Goal: Task Accomplishment & Management: Use online tool/utility

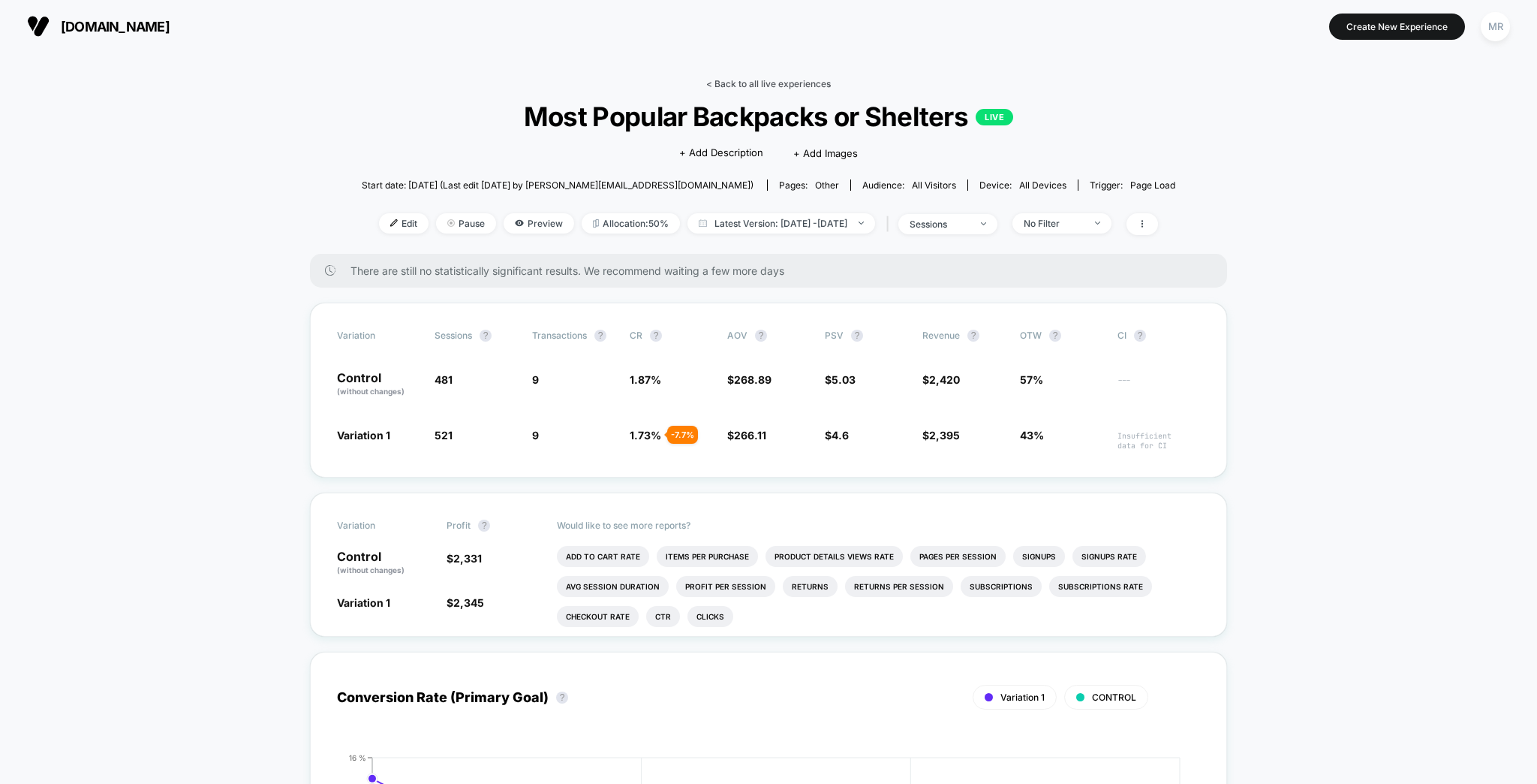
click at [761, 78] on link "< Back to all live experiences" at bounding box center [768, 83] width 125 height 11
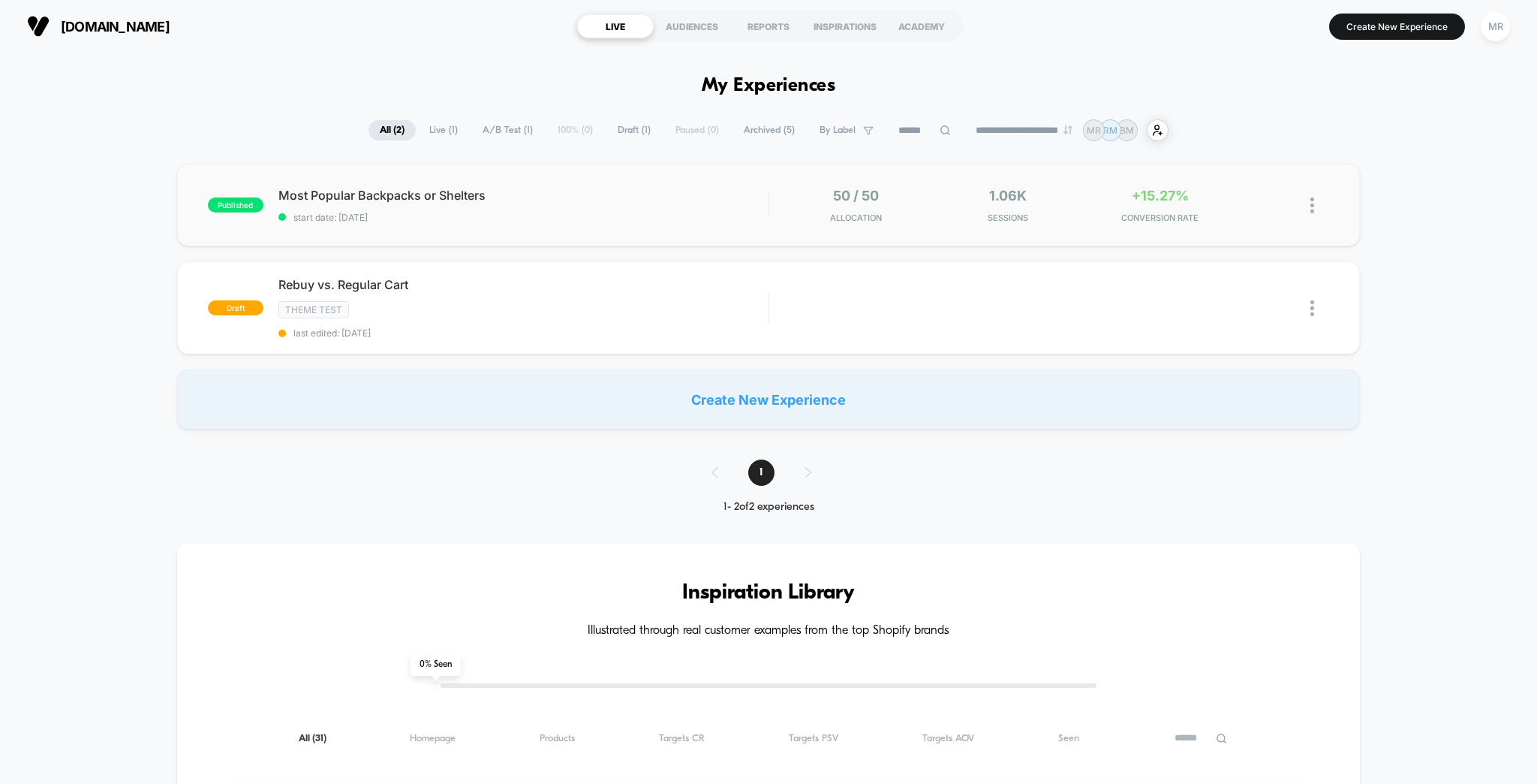
click at [670, 191] on span "Most Popular Backpacks or Shelters" at bounding box center [523, 195] width 490 height 15
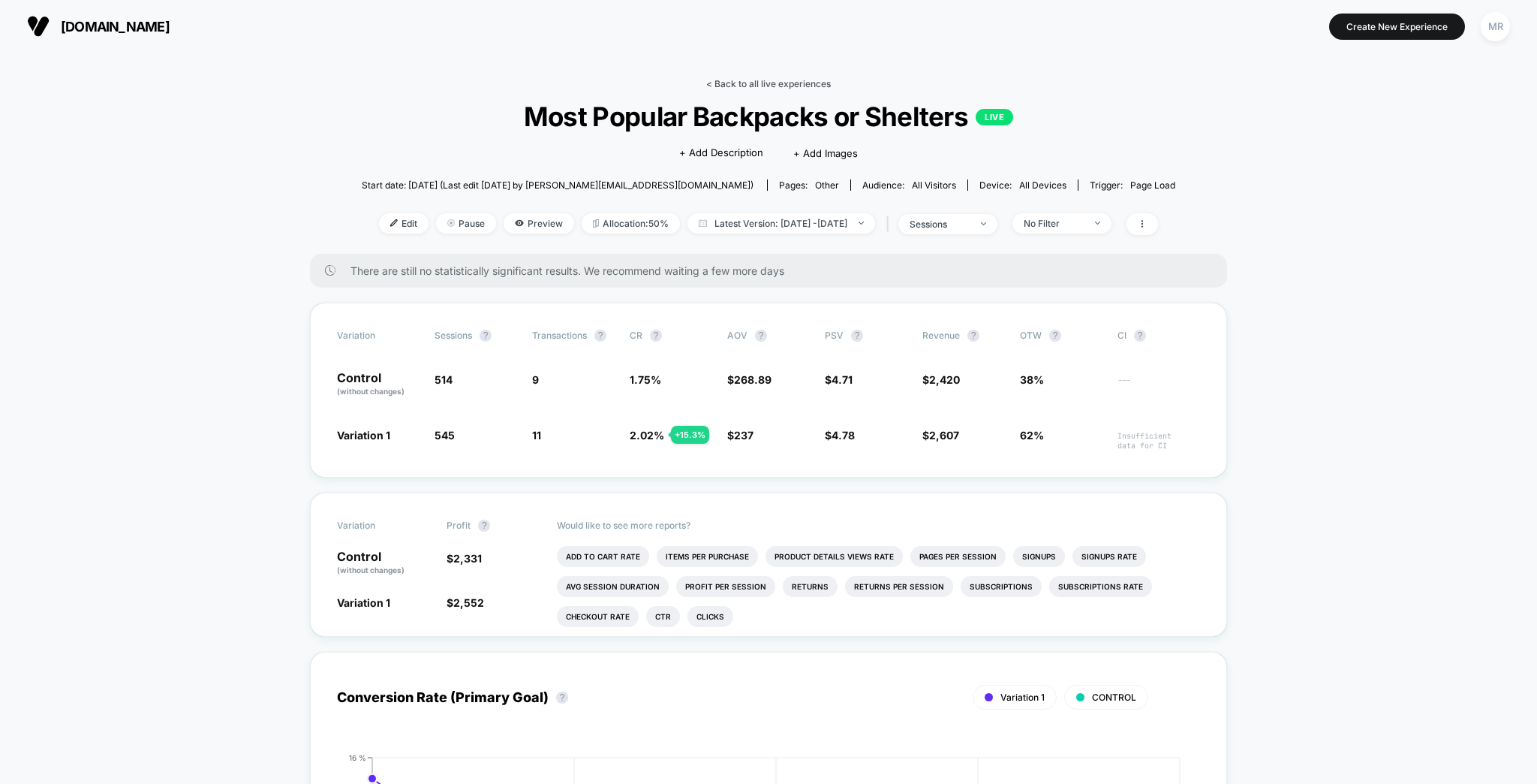
click at [756, 79] on link "< Back to all live experiences" at bounding box center [768, 83] width 125 height 11
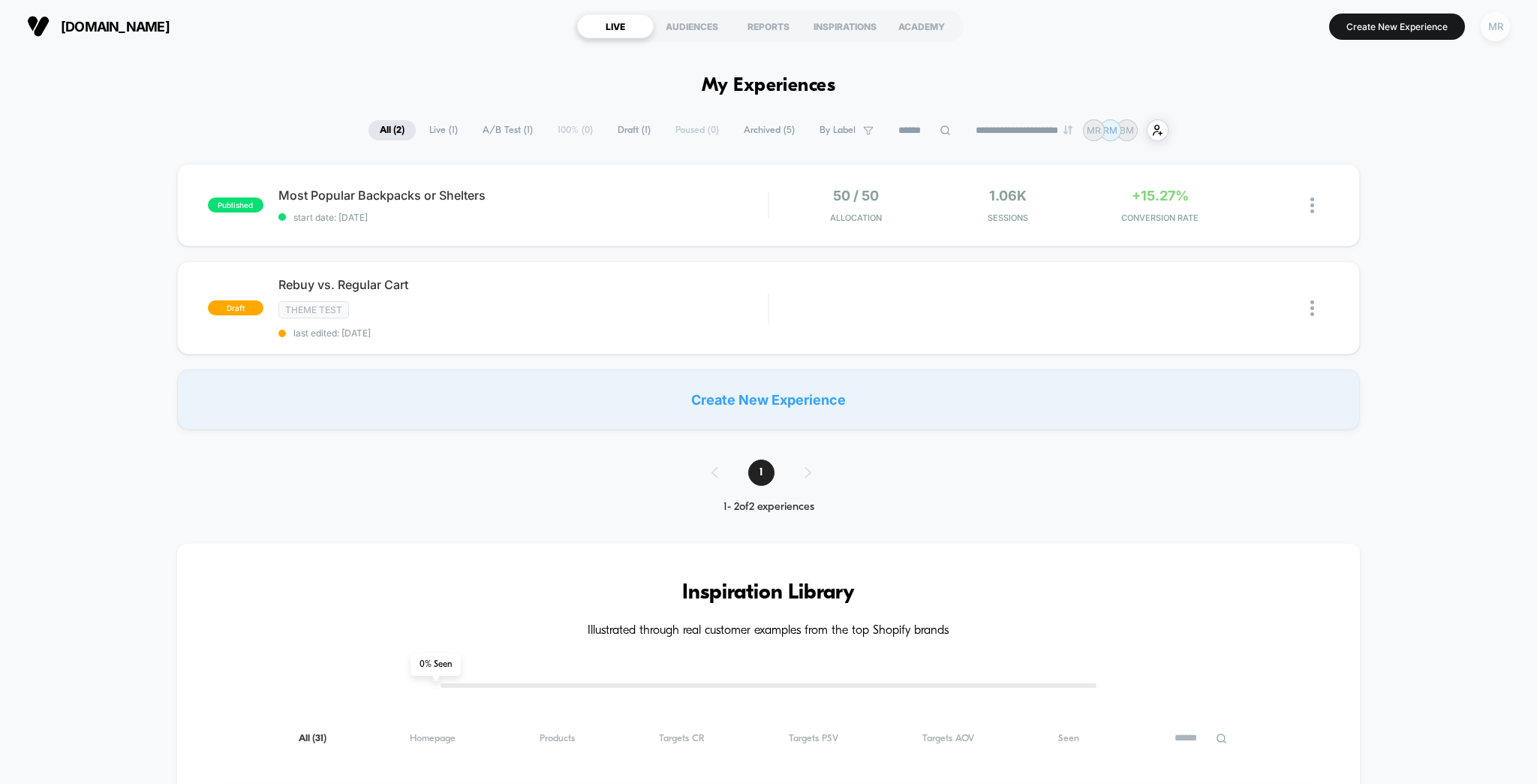
click at [1507, 27] on div "MR" at bounding box center [1495, 26] width 29 height 29
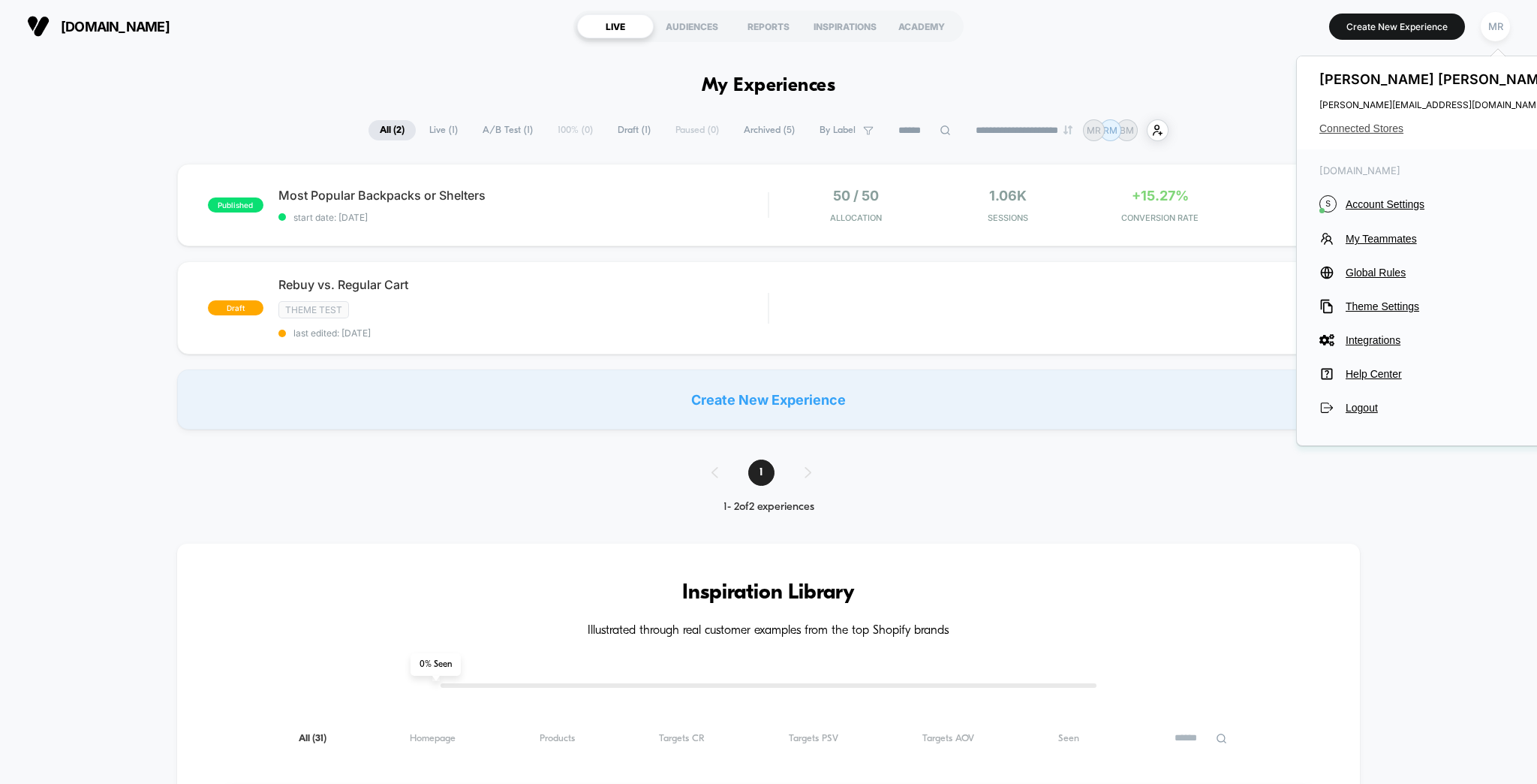
click at [1387, 123] on span "Connected Stores" at bounding box center [1438, 128] width 237 height 12
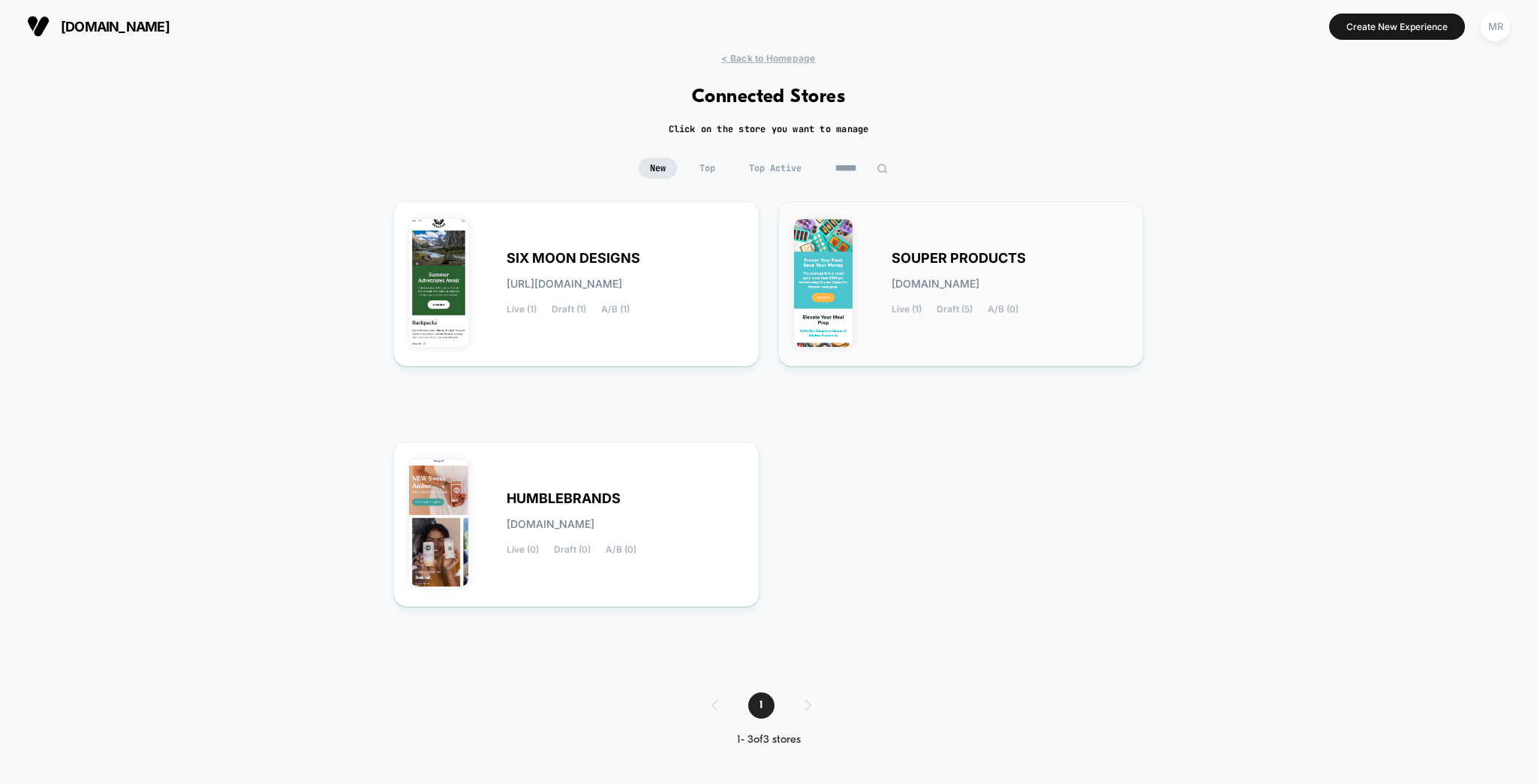
click at [900, 253] on span "SOUPER PRODUCTS" at bounding box center [959, 258] width 134 height 11
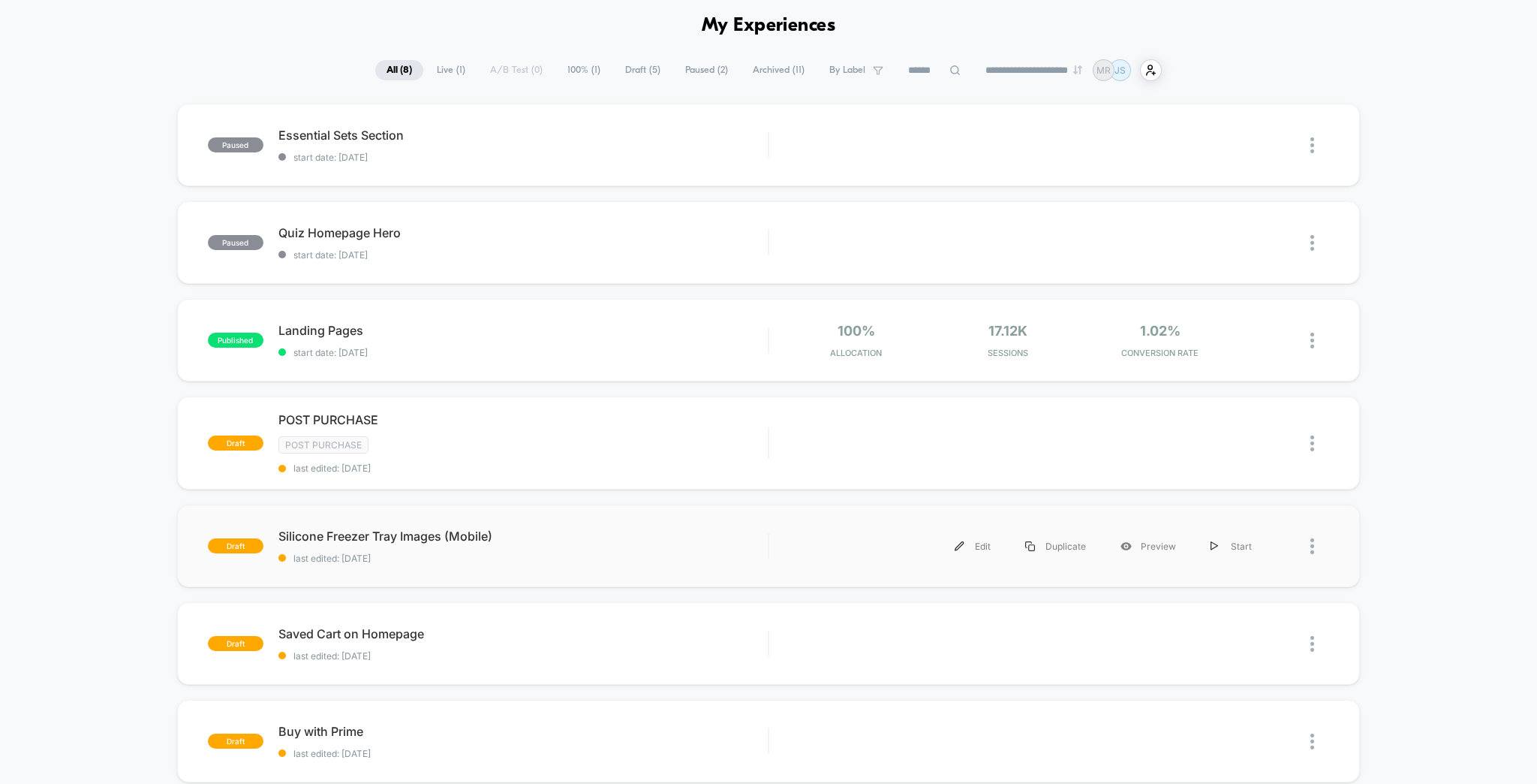
scroll to position [180, 0]
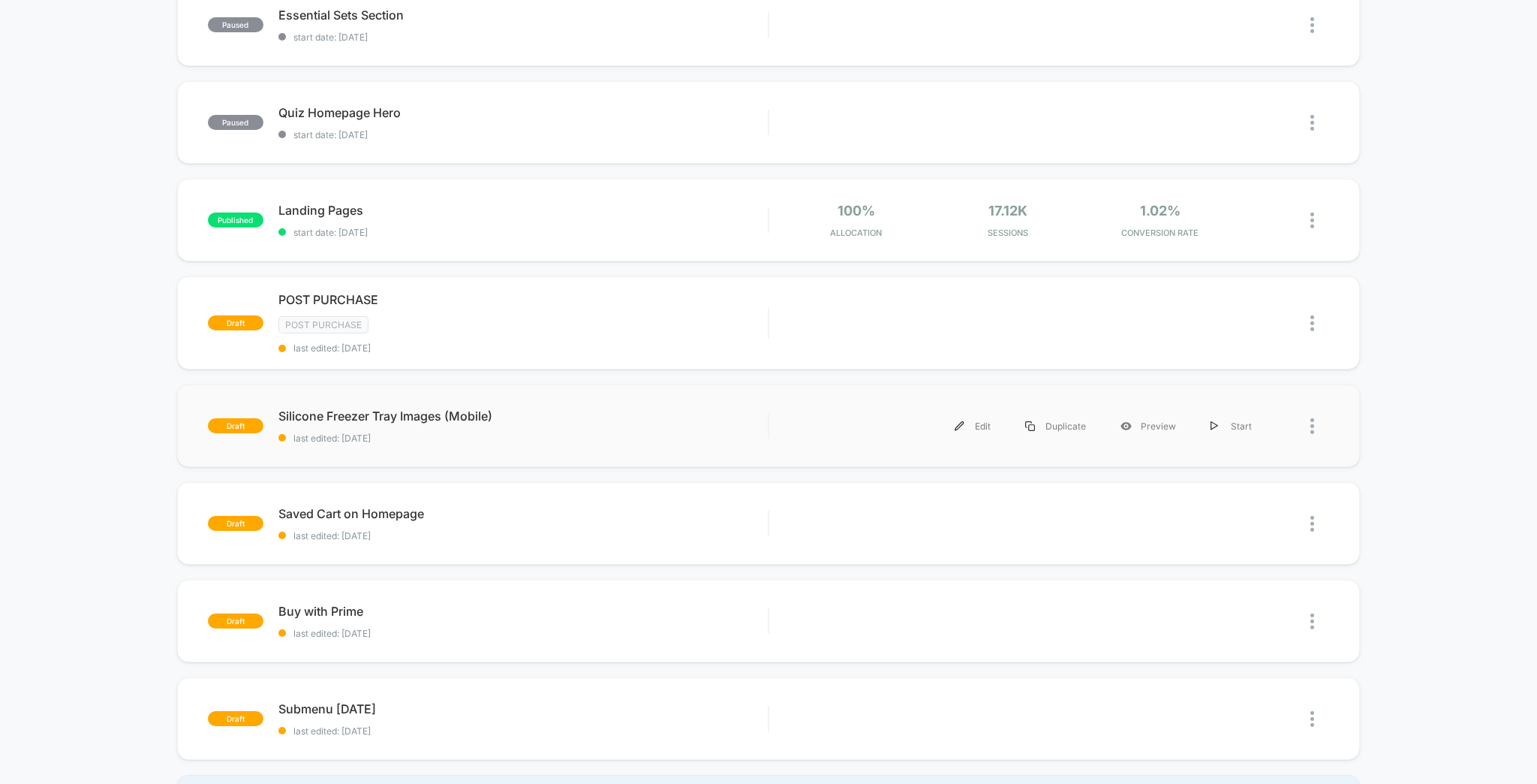
click at [527, 409] on div "Silicone Freezer Tray Images (Mobile) last edited: [DATE]" at bounding box center [523, 426] width 490 height 35
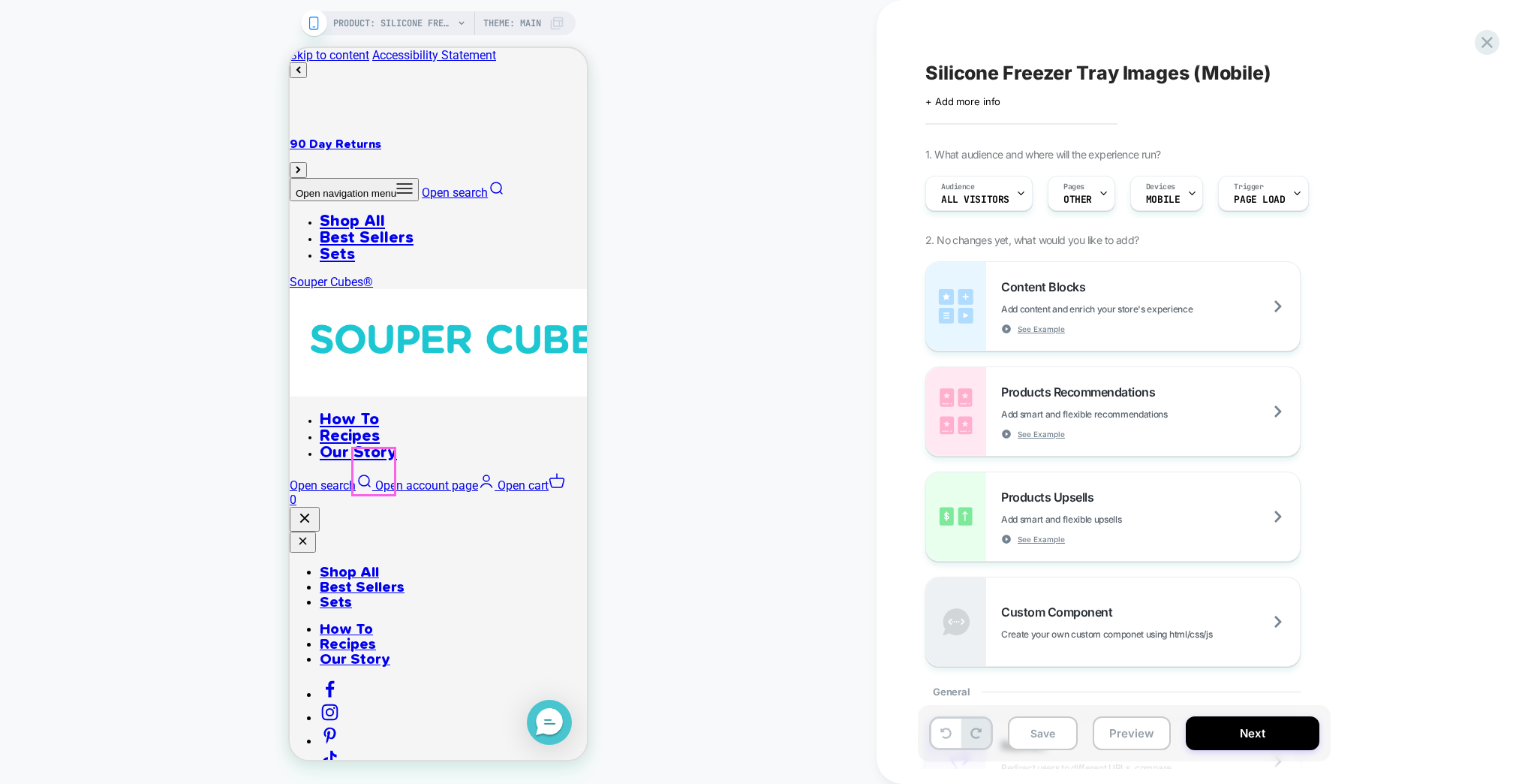
click at [1498, 51] on div "Silicone Freezer Tray Images (Mobile) Click to edit experience details + Add mo…" at bounding box center [1207, 392] width 661 height 784
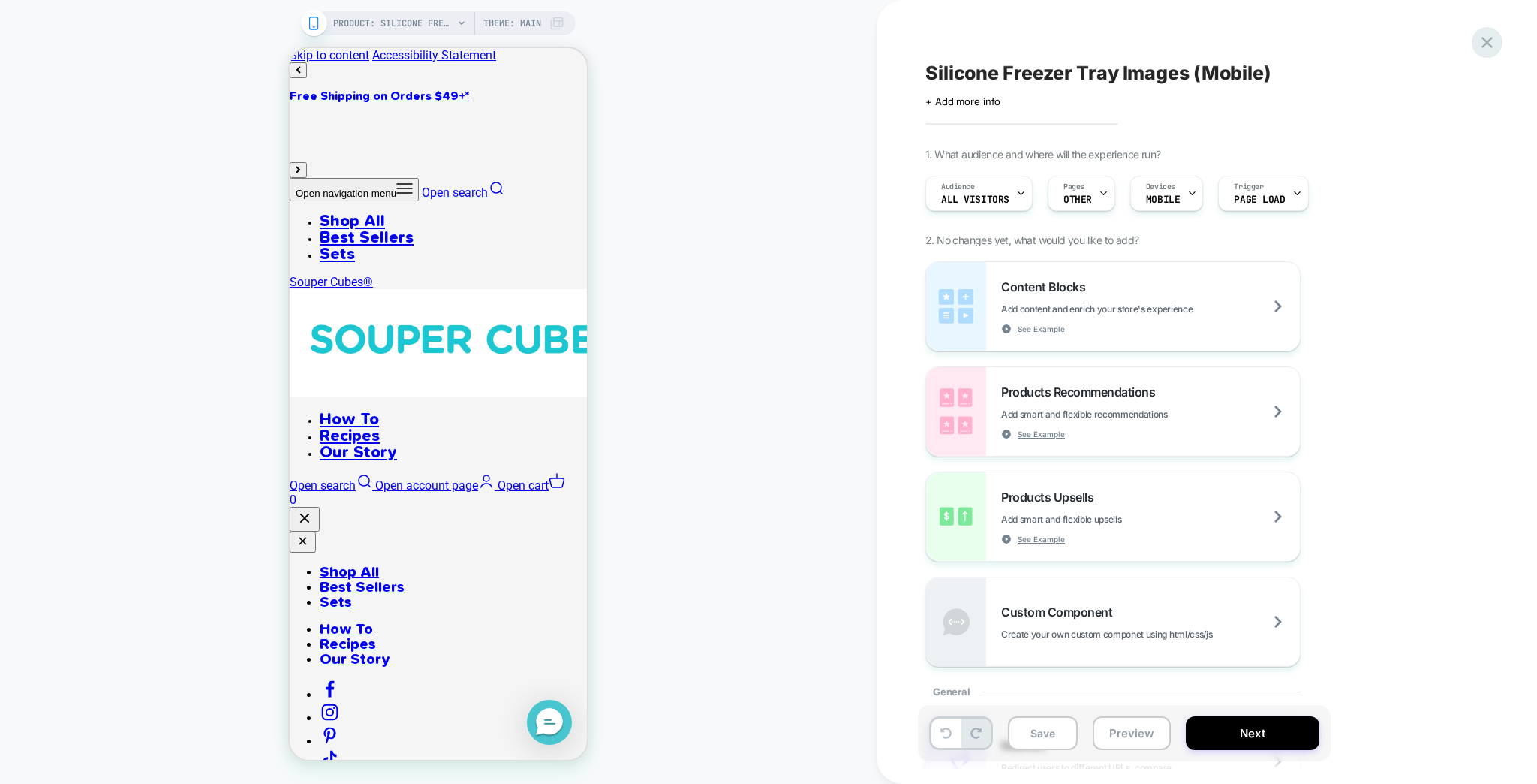
click at [1493, 42] on icon at bounding box center [1487, 42] width 11 height 11
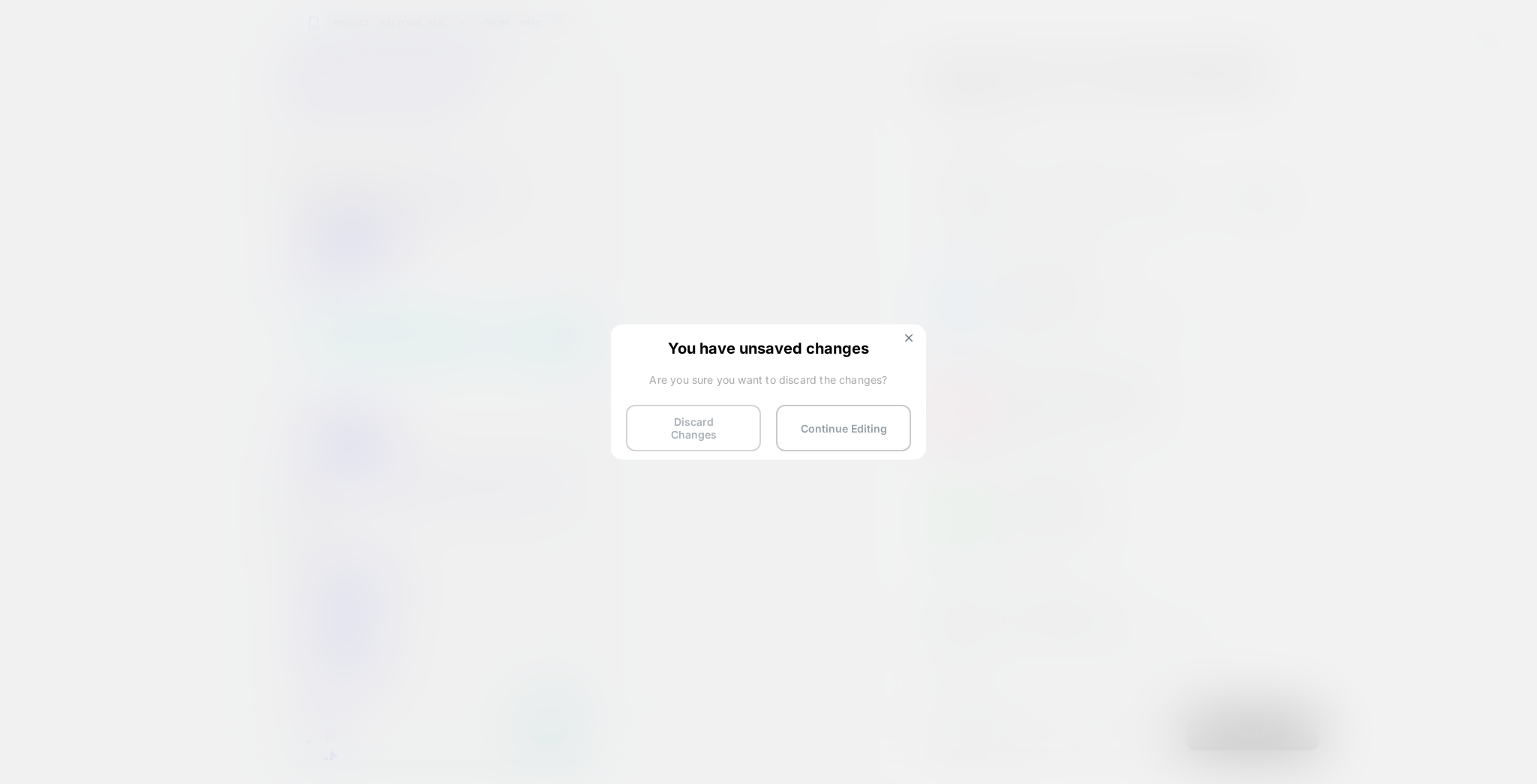
click at [716, 428] on button "Discard Changes" at bounding box center [693, 428] width 135 height 47
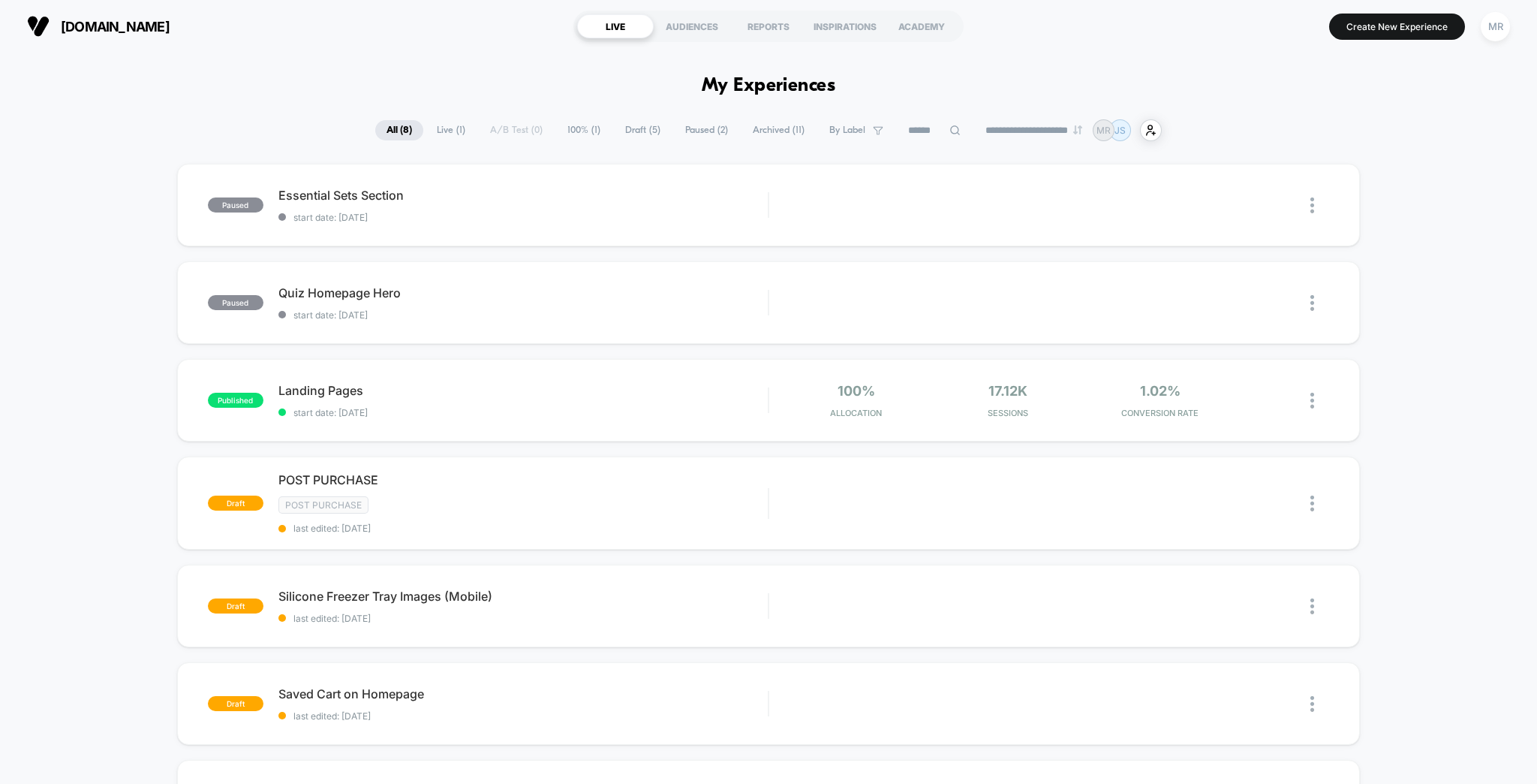
click at [699, 127] on span "Paused ( 2 )" at bounding box center [707, 130] width 65 height 20
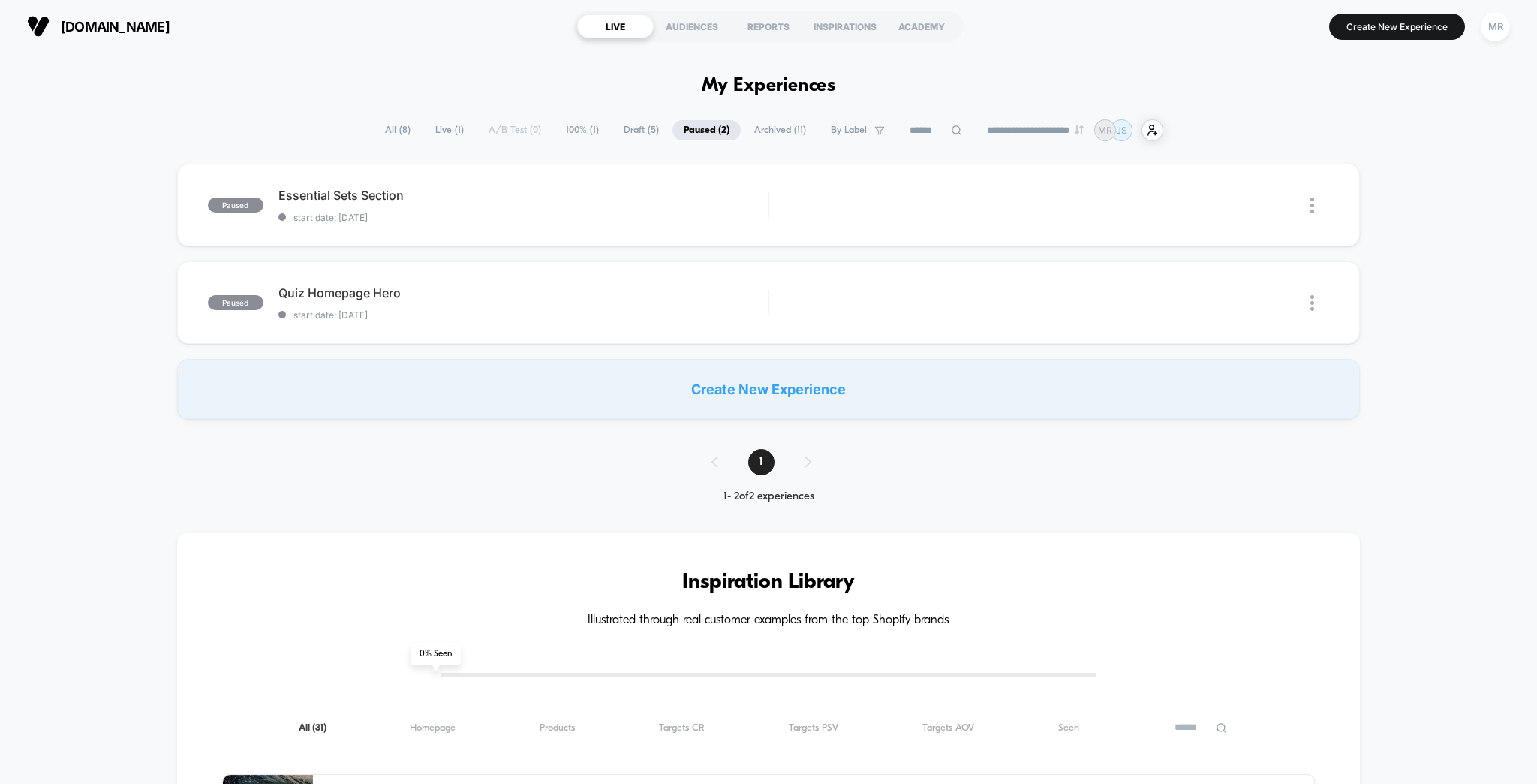
click at [635, 126] on span "Draft ( 5 )" at bounding box center [641, 130] width 58 height 20
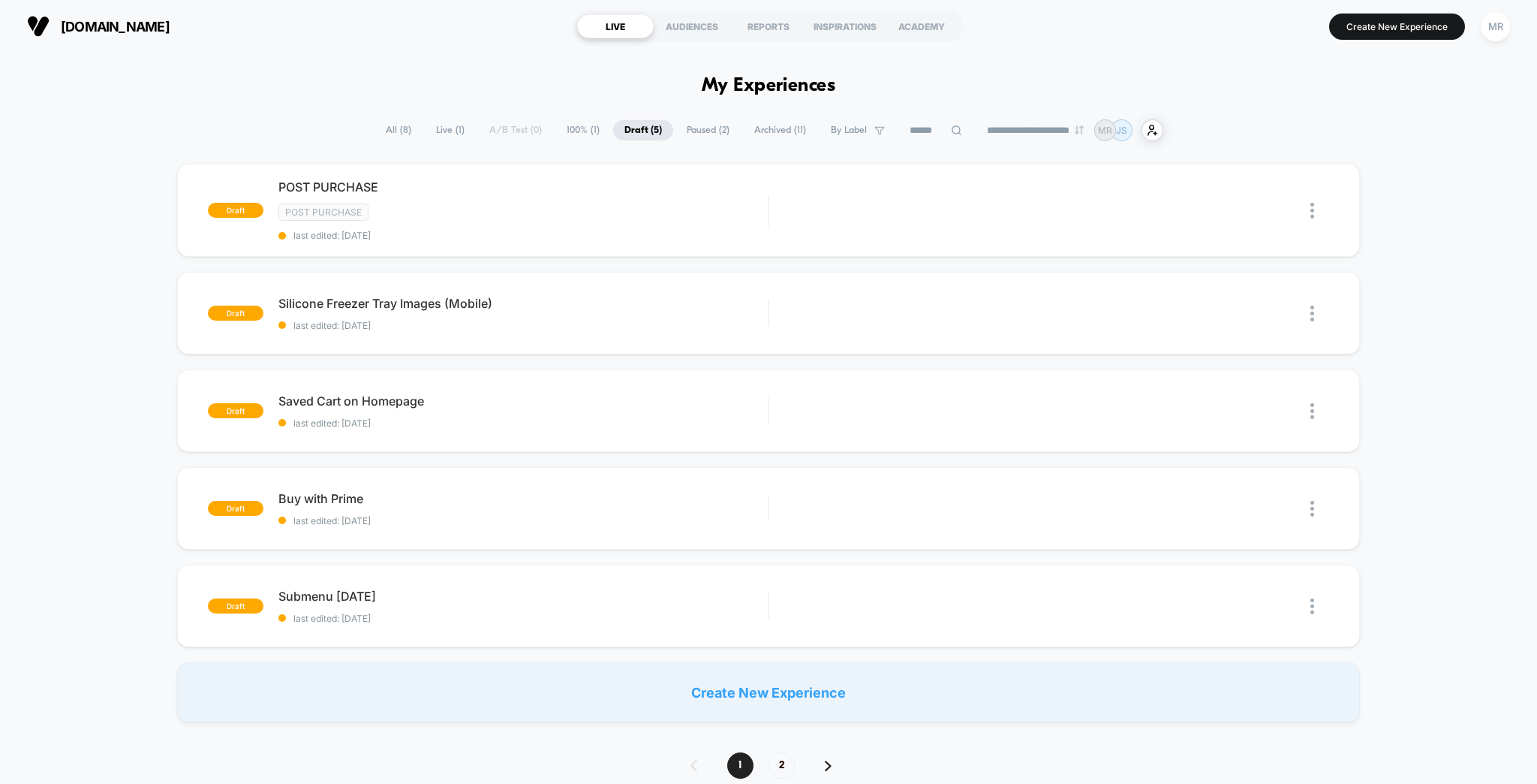
click at [756, 121] on span "Archived ( 11 )" at bounding box center [780, 130] width 75 height 20
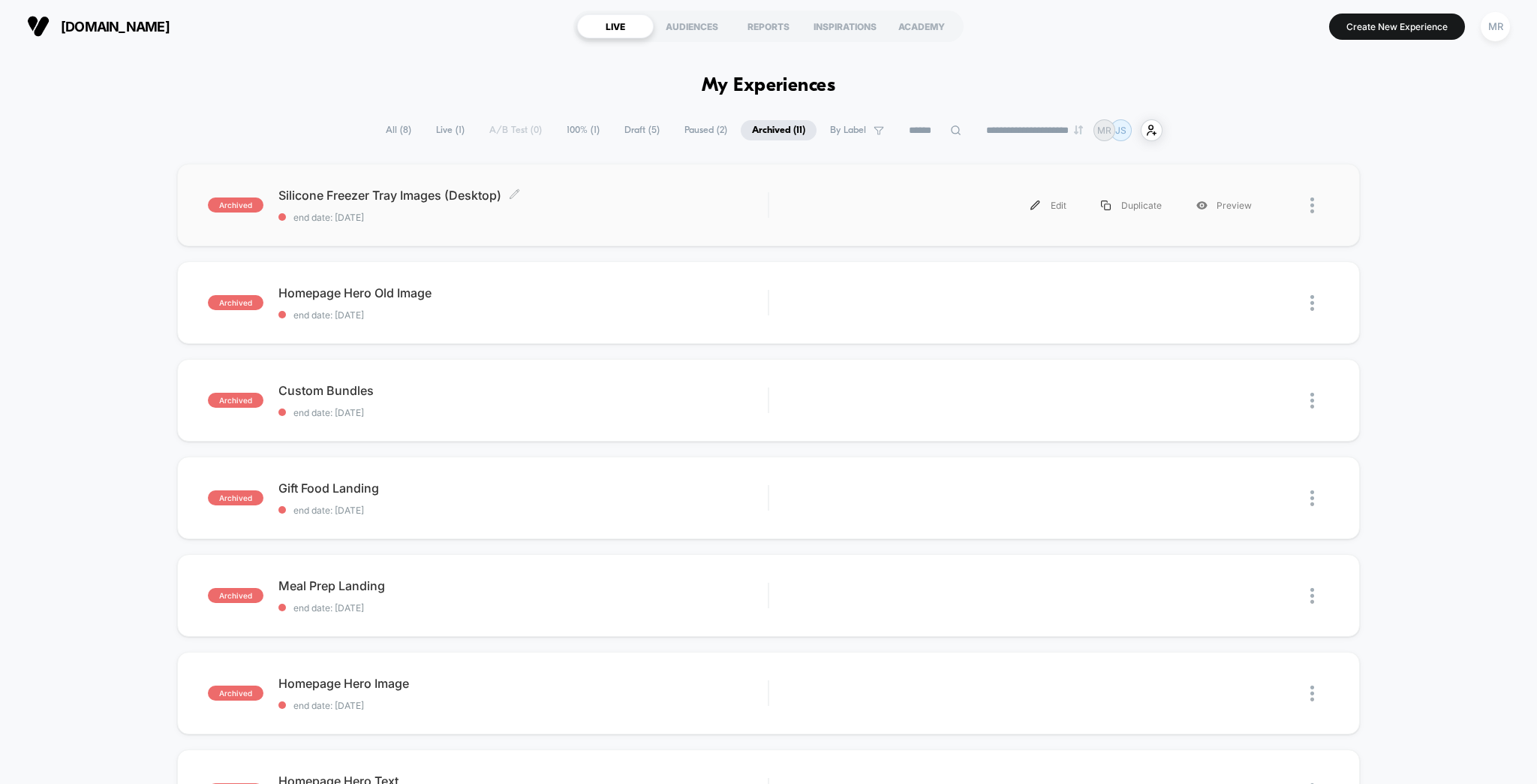
click at [535, 193] on div "Silicone Freezer Tray Images (Desktop) Click to edit experience details Click t…" at bounding box center [523, 205] width 490 height 35
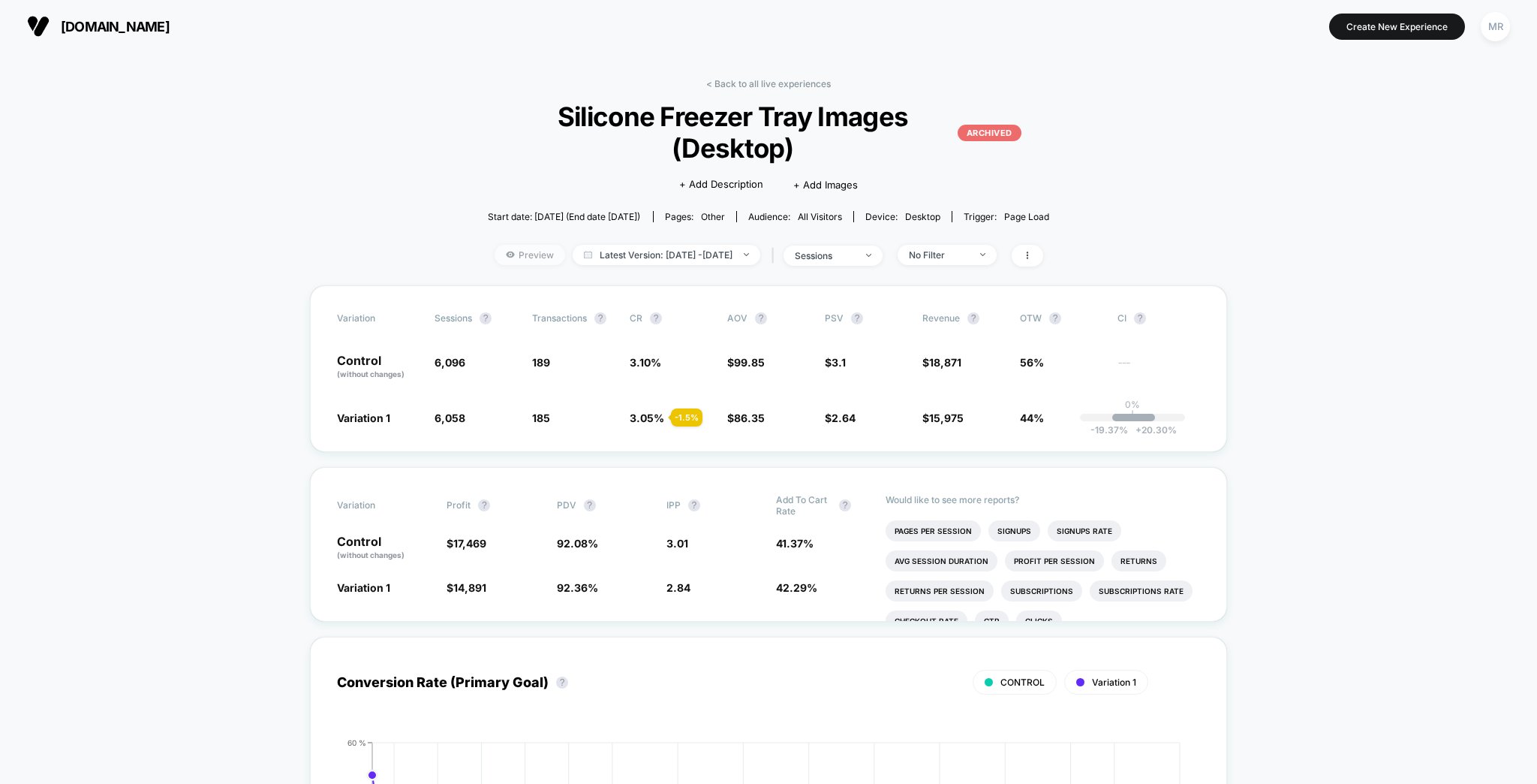
click at [529, 245] on span "Preview" at bounding box center [530, 255] width 70 height 20
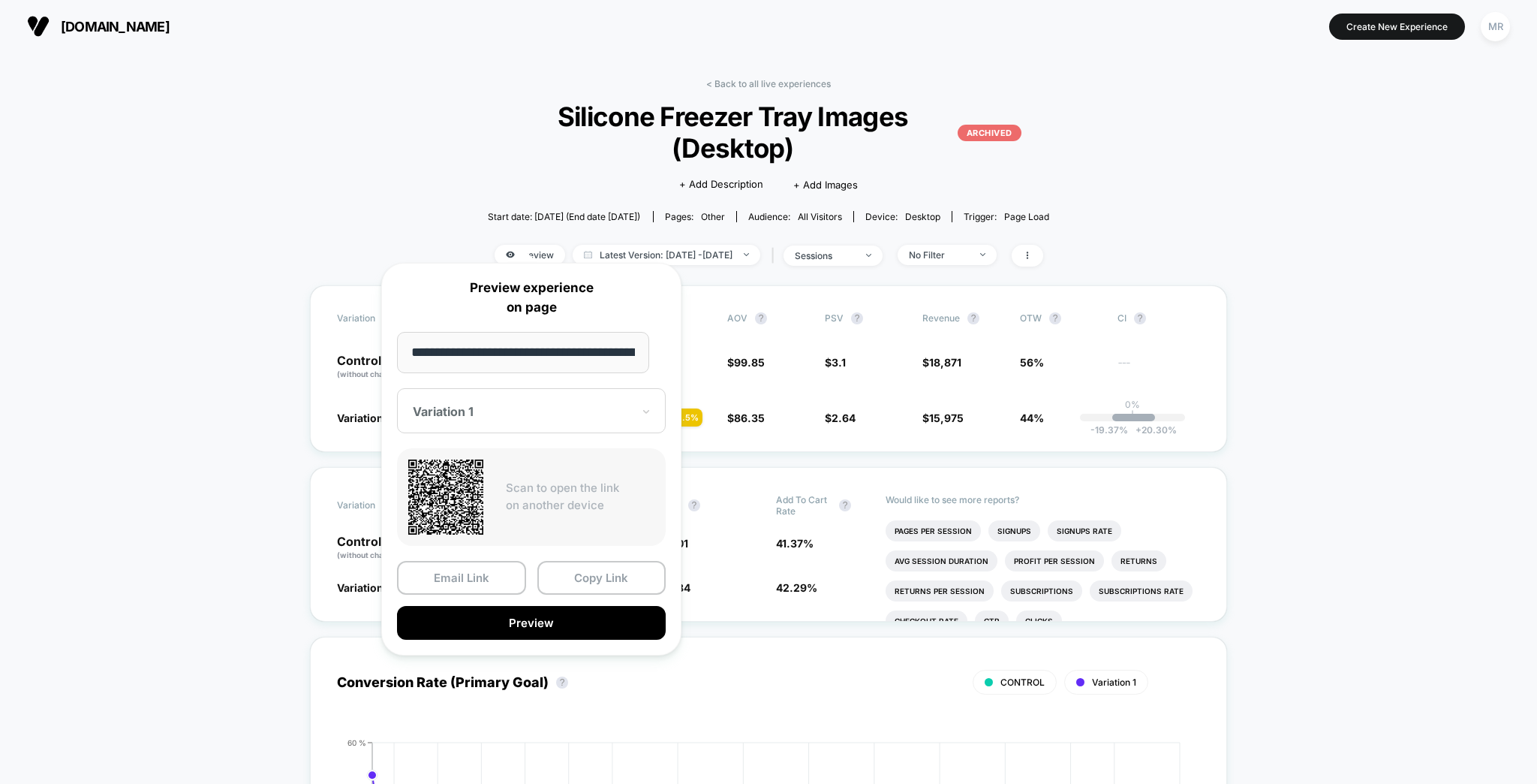
click at [524, 415] on div "Variation 1" at bounding box center [531, 410] width 269 height 45
click at [451, 453] on div "Variation 1" at bounding box center [531, 463] width 254 height 27
click at [554, 561] on button "Copy Link" at bounding box center [602, 577] width 129 height 34
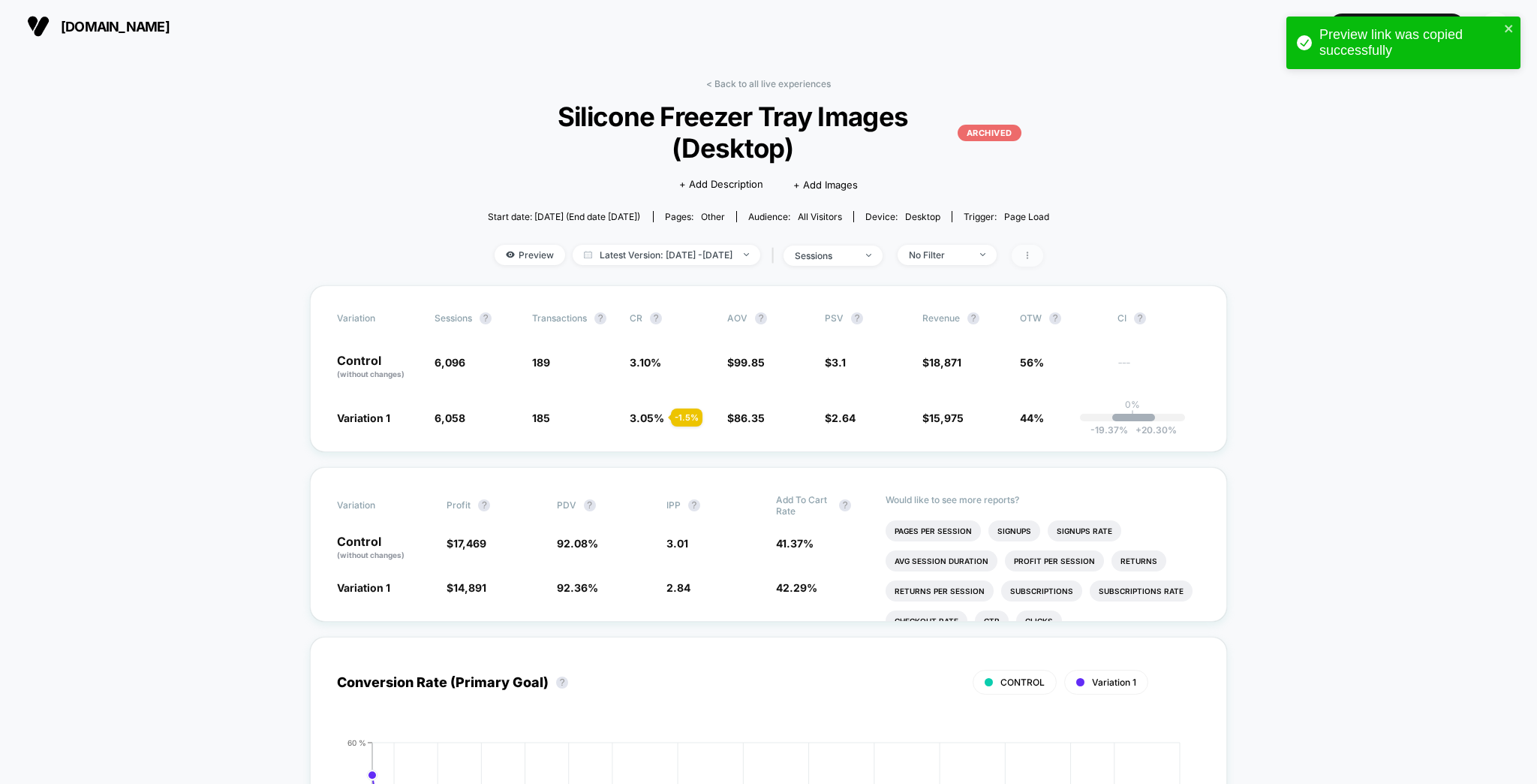
click at [1031, 250] on icon at bounding box center [1028, 255] width 9 height 9
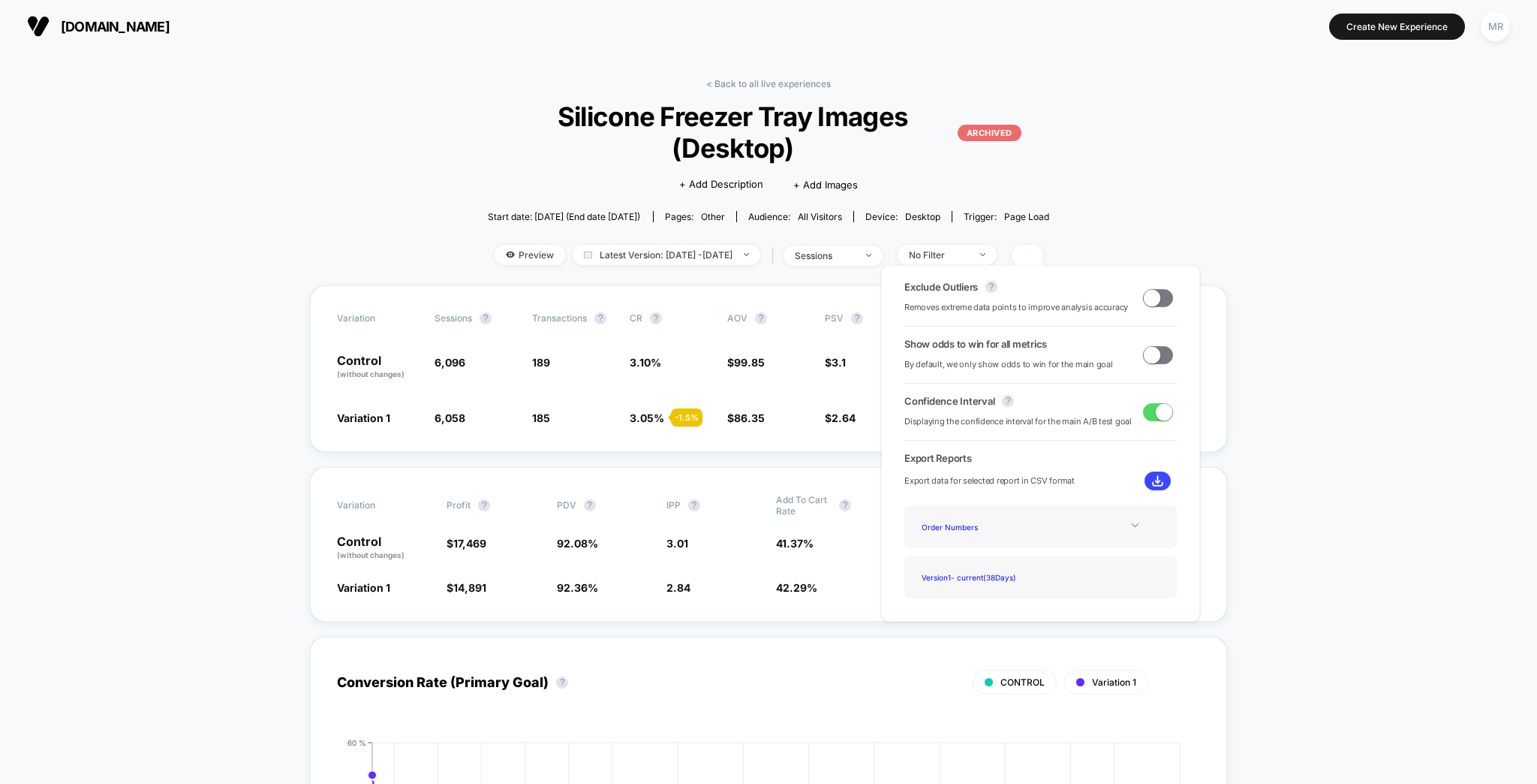
click at [1132, 524] on icon at bounding box center [1135, 525] width 8 height 4
click at [1130, 519] on icon at bounding box center [1135, 524] width 11 height 11
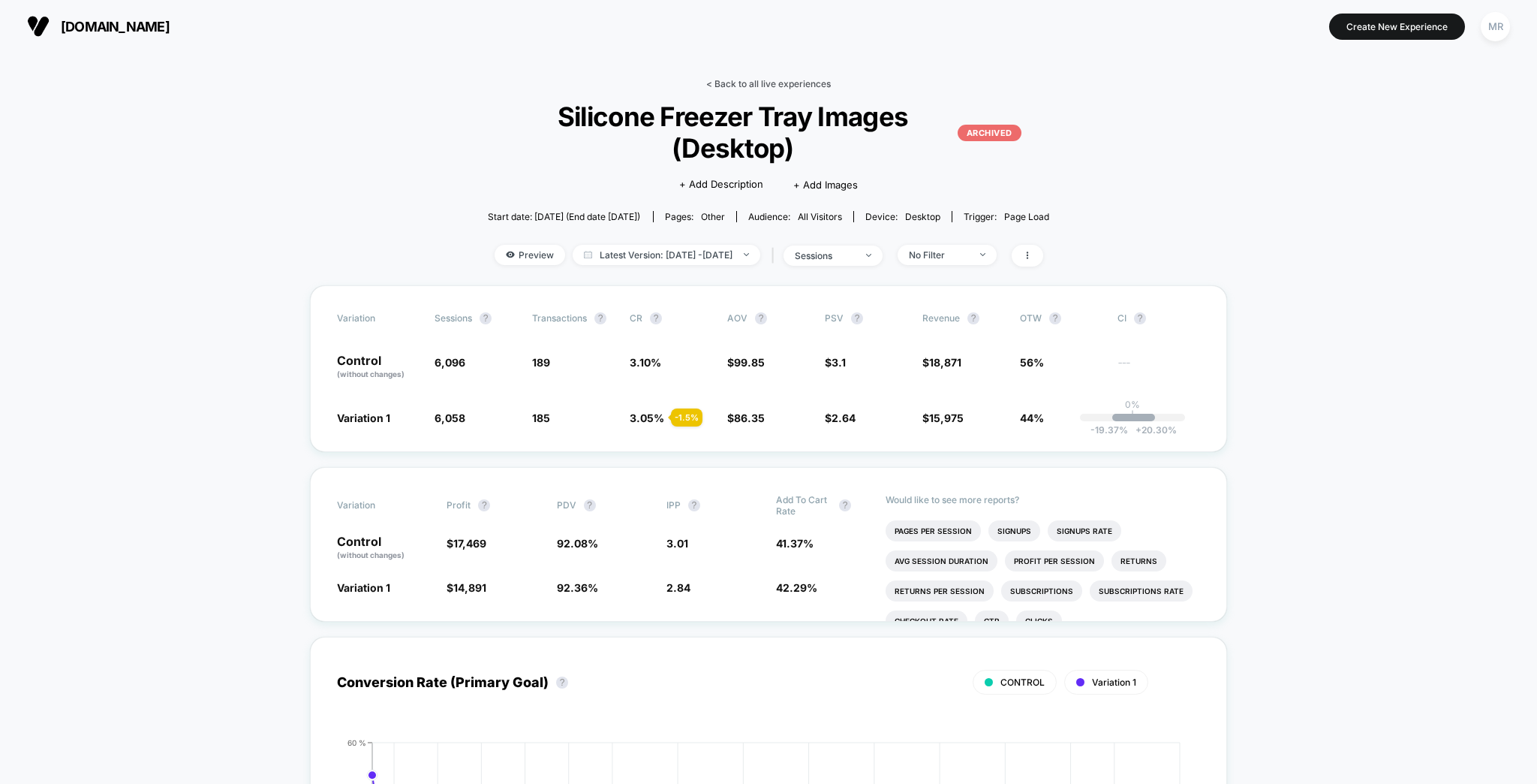
click at [764, 83] on link "< Back to all live experiences" at bounding box center [768, 83] width 125 height 11
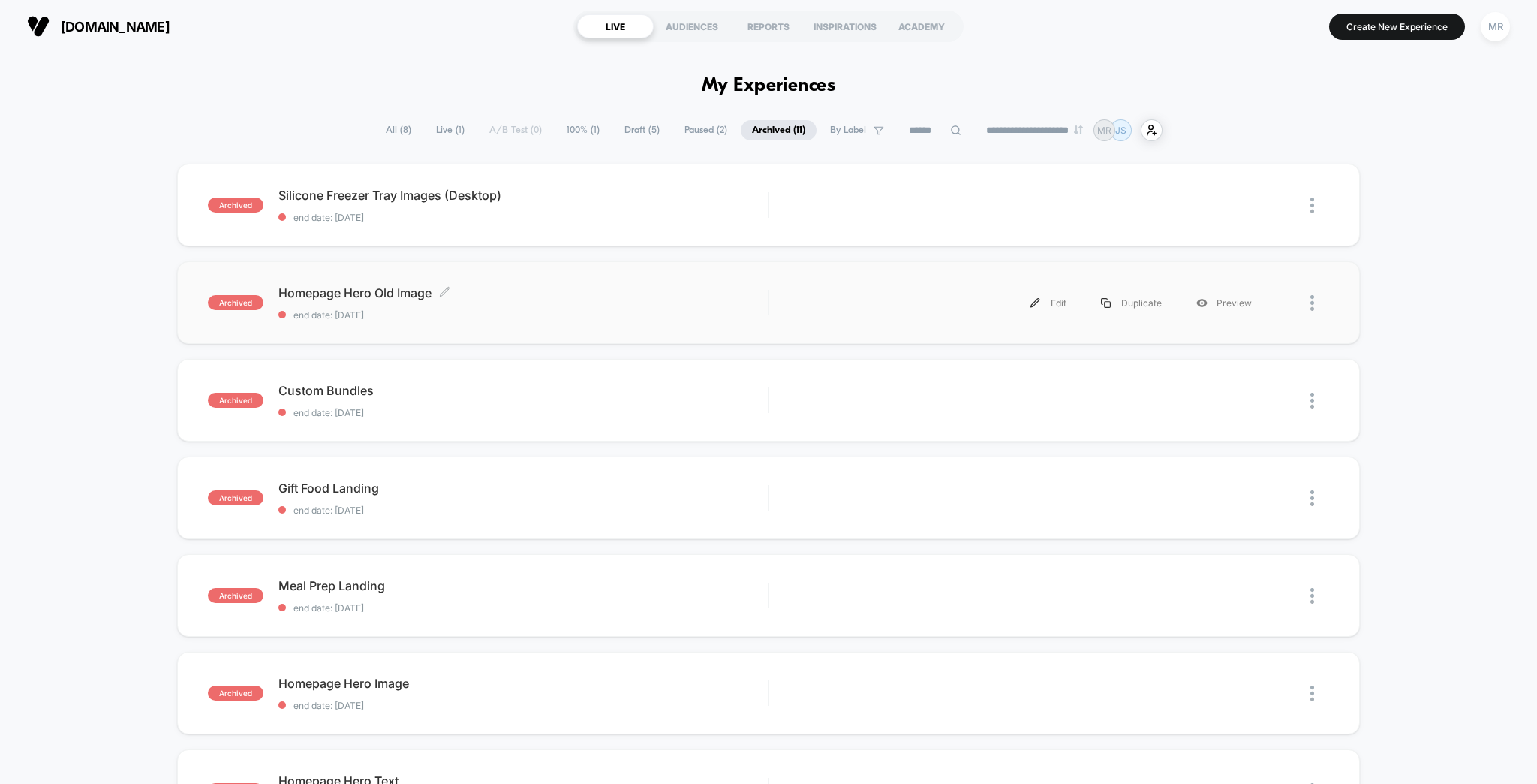
click at [496, 286] on span "Homepage Hero Old Image Click to edit experience details" at bounding box center [523, 293] width 490 height 15
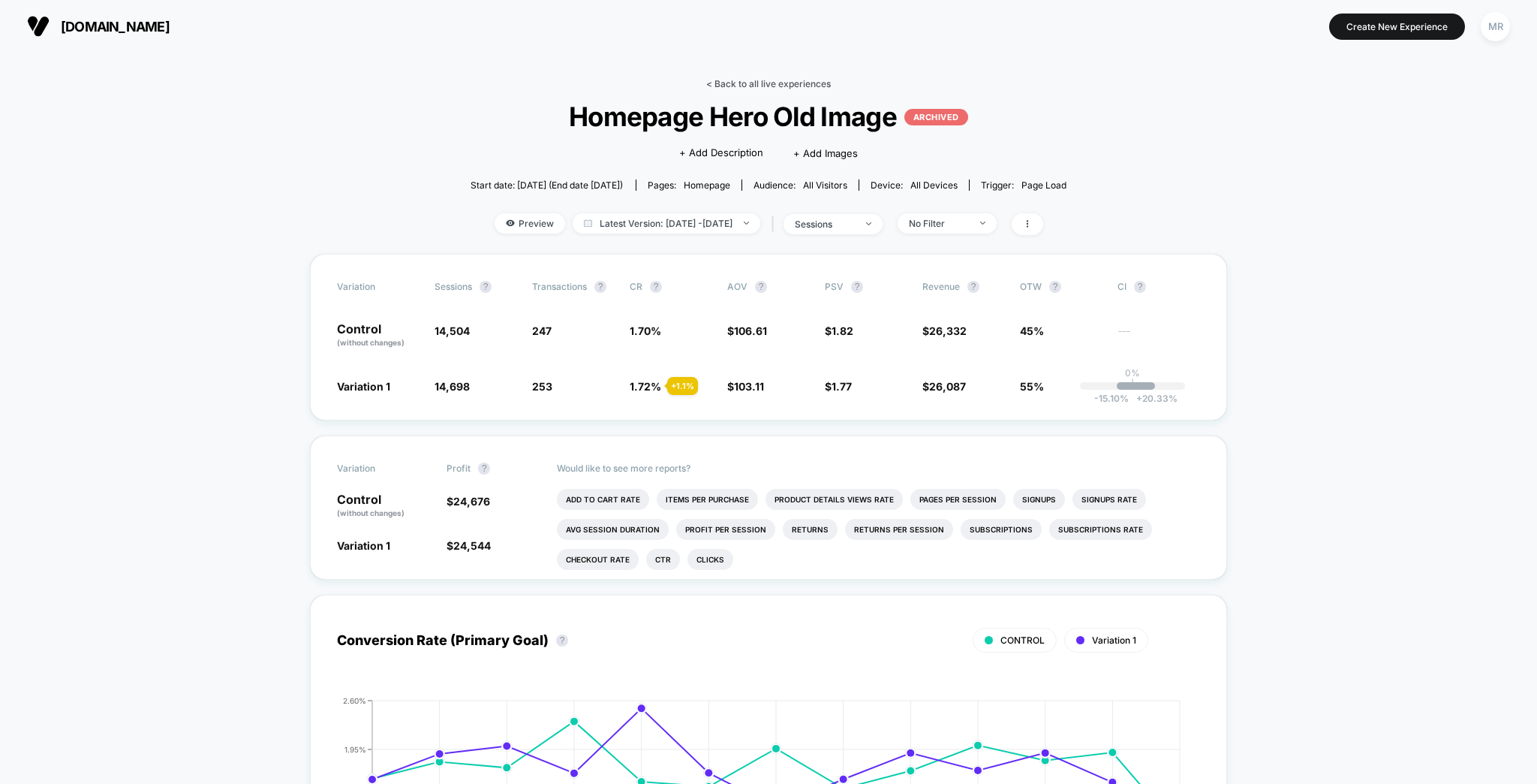
click at [755, 82] on link "< Back to all live experiences" at bounding box center [768, 83] width 125 height 11
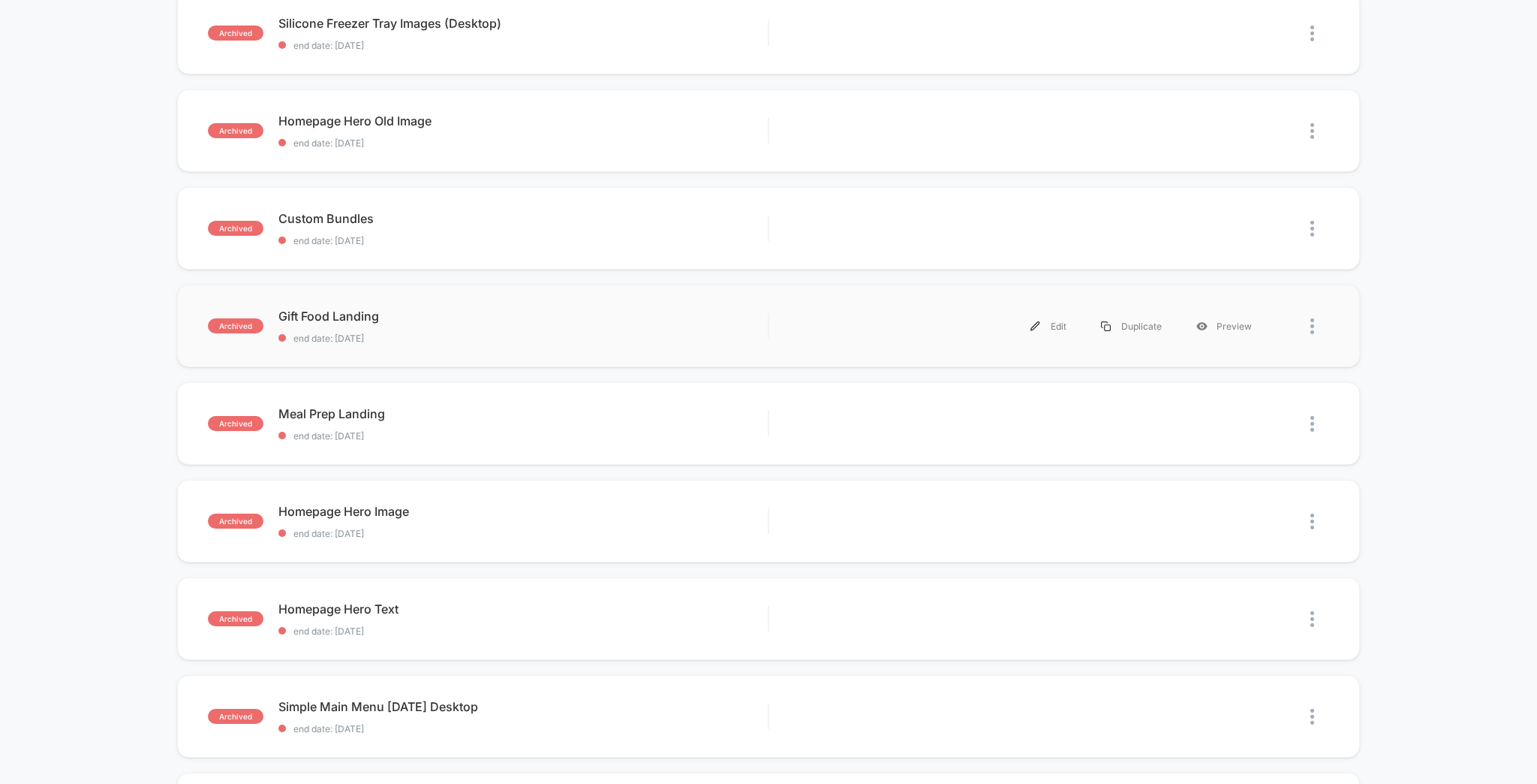
scroll to position [180, 0]
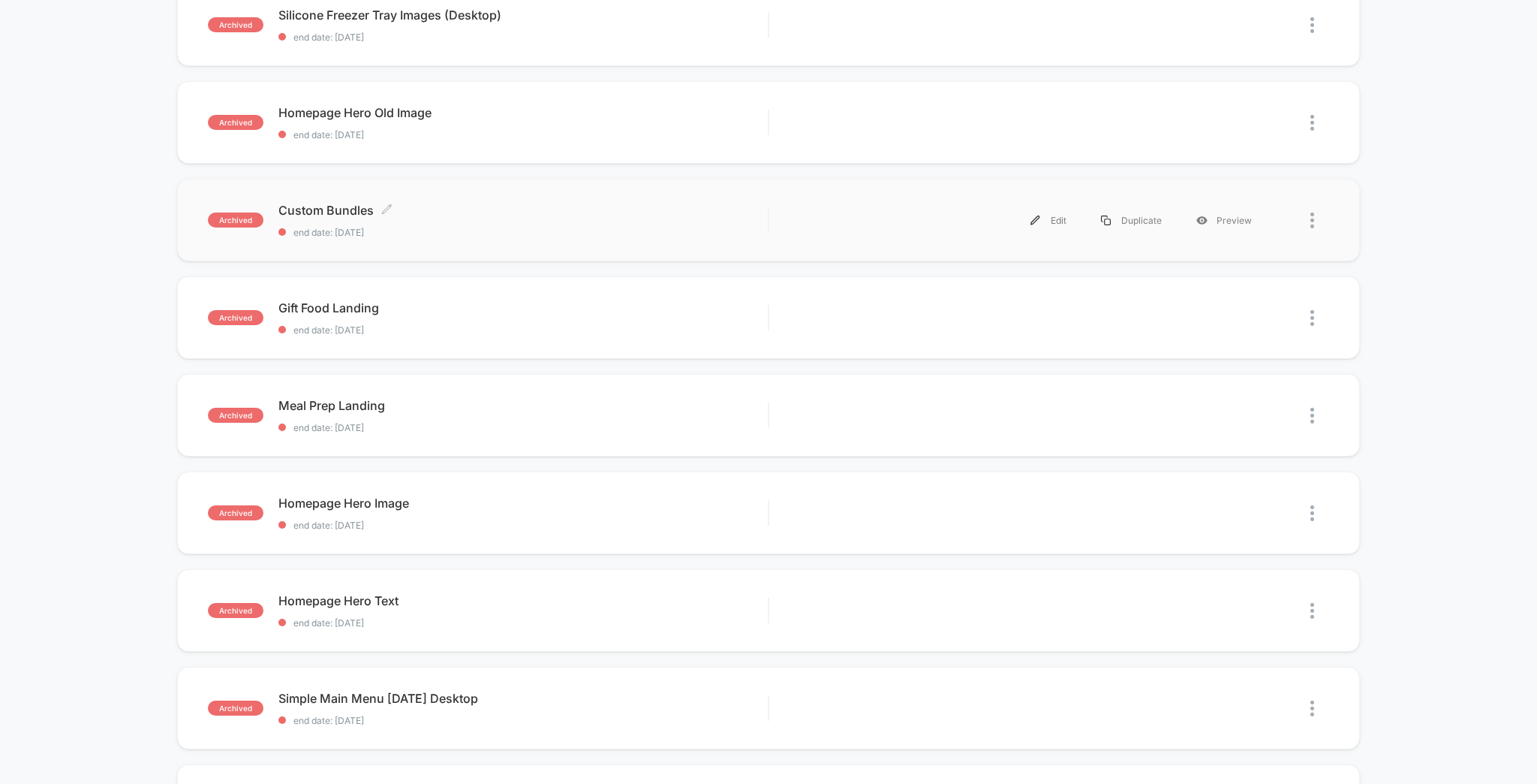
click at [441, 227] on span "end date: [DATE]" at bounding box center [523, 232] width 490 height 11
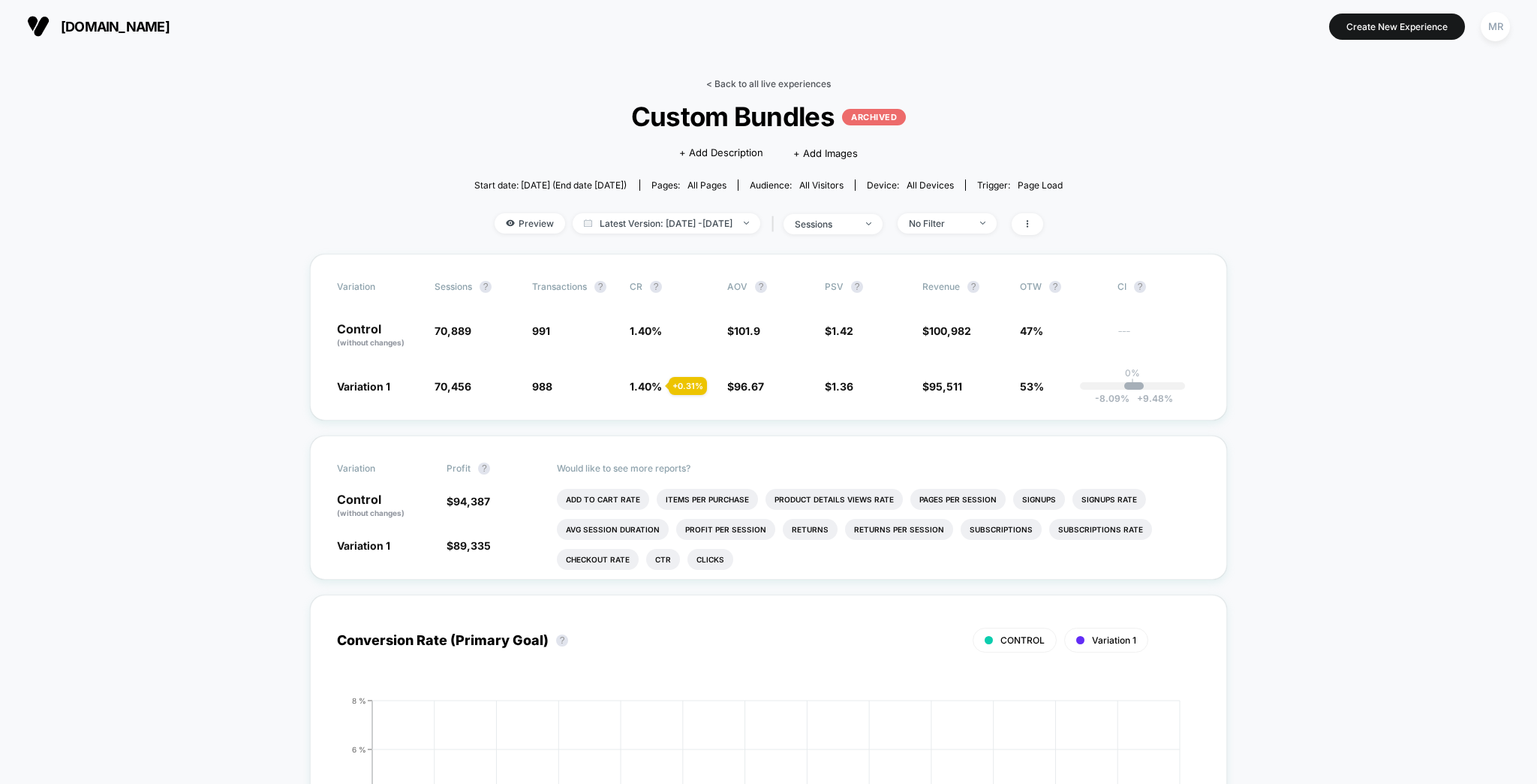
click at [715, 82] on link "< Back to all live experiences" at bounding box center [768, 83] width 125 height 11
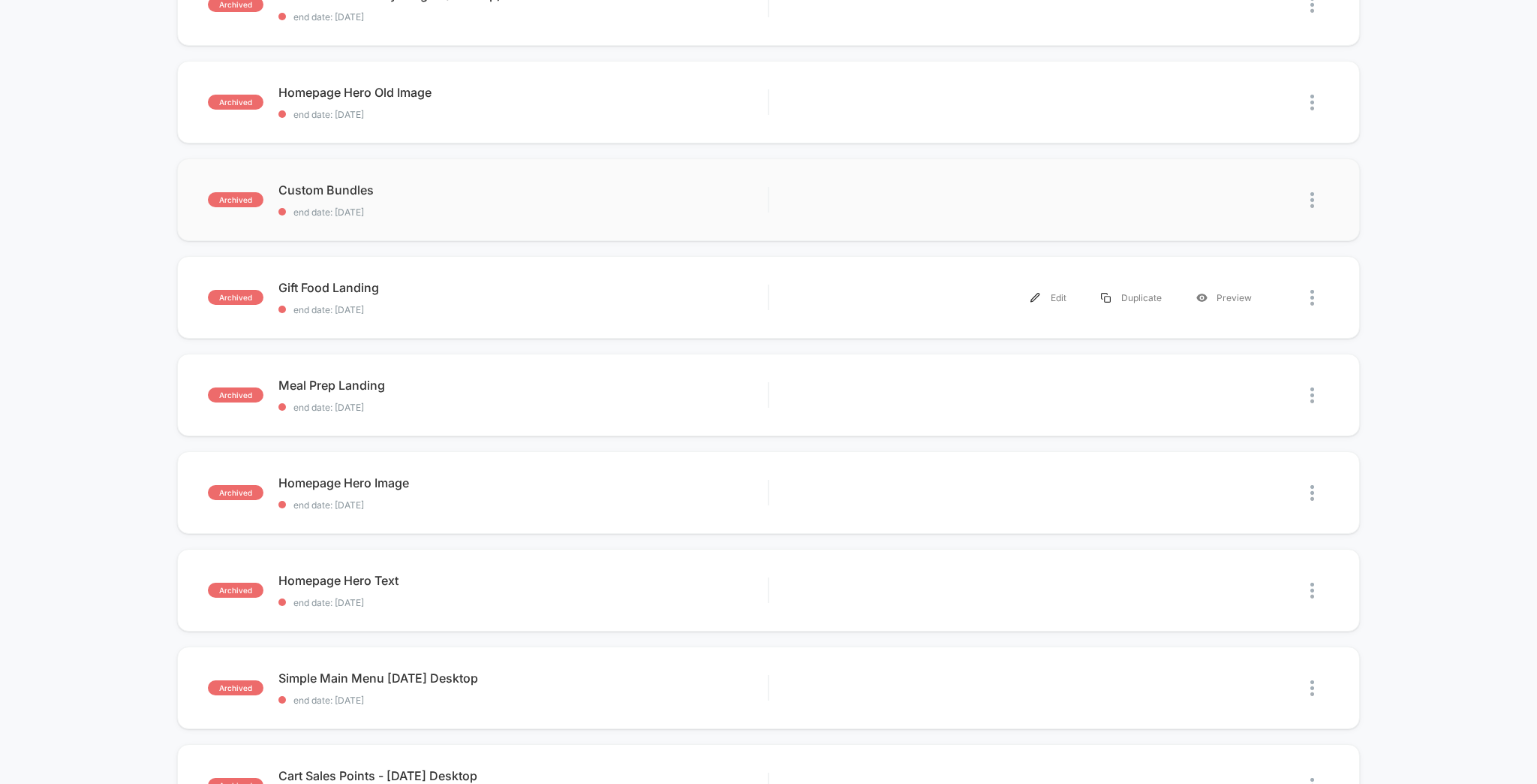
scroll to position [360, 0]
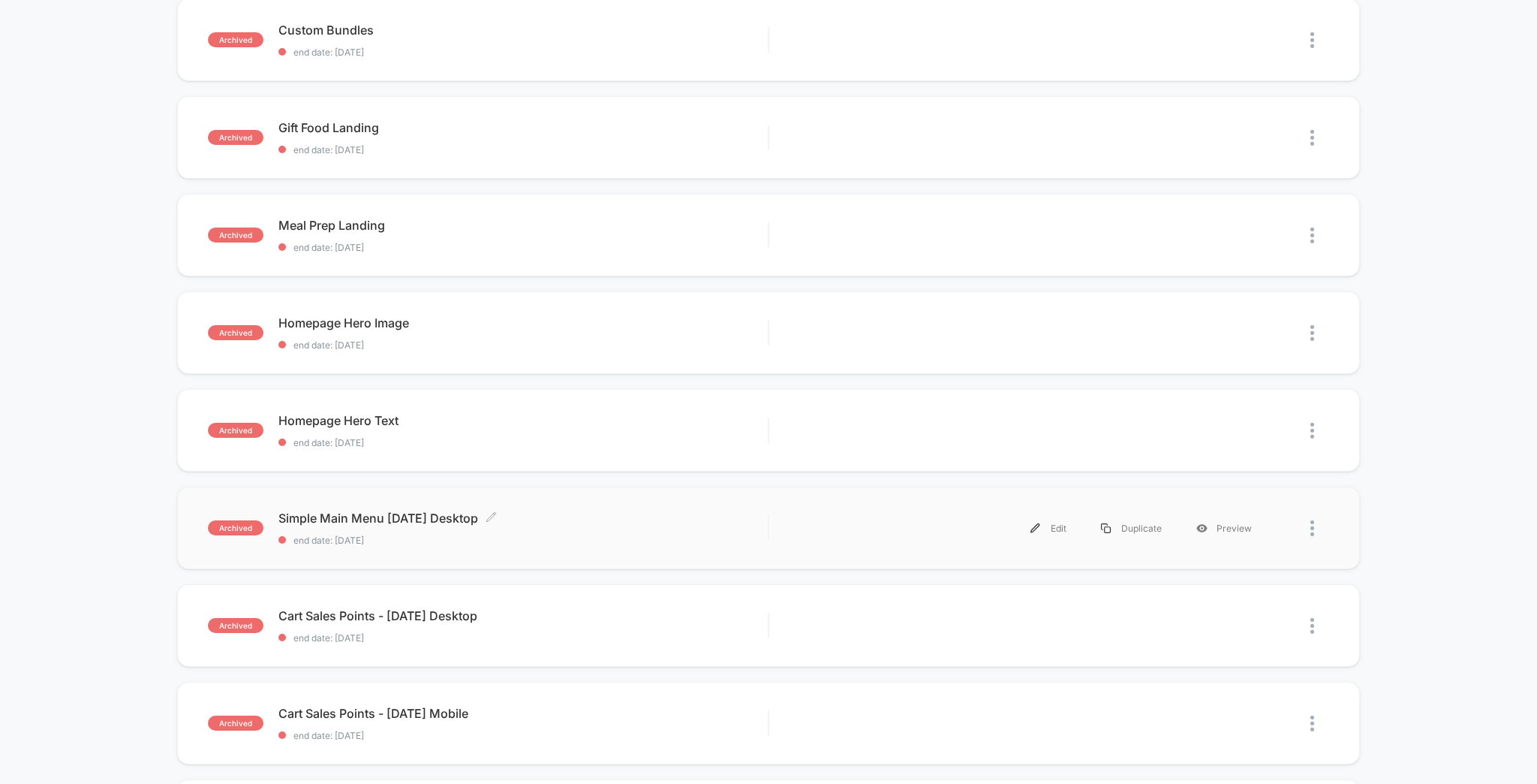
click at [425, 510] on span "Simple Main Menu [DATE] Desktop Click to edit experience details" at bounding box center [523, 518] width 490 height 15
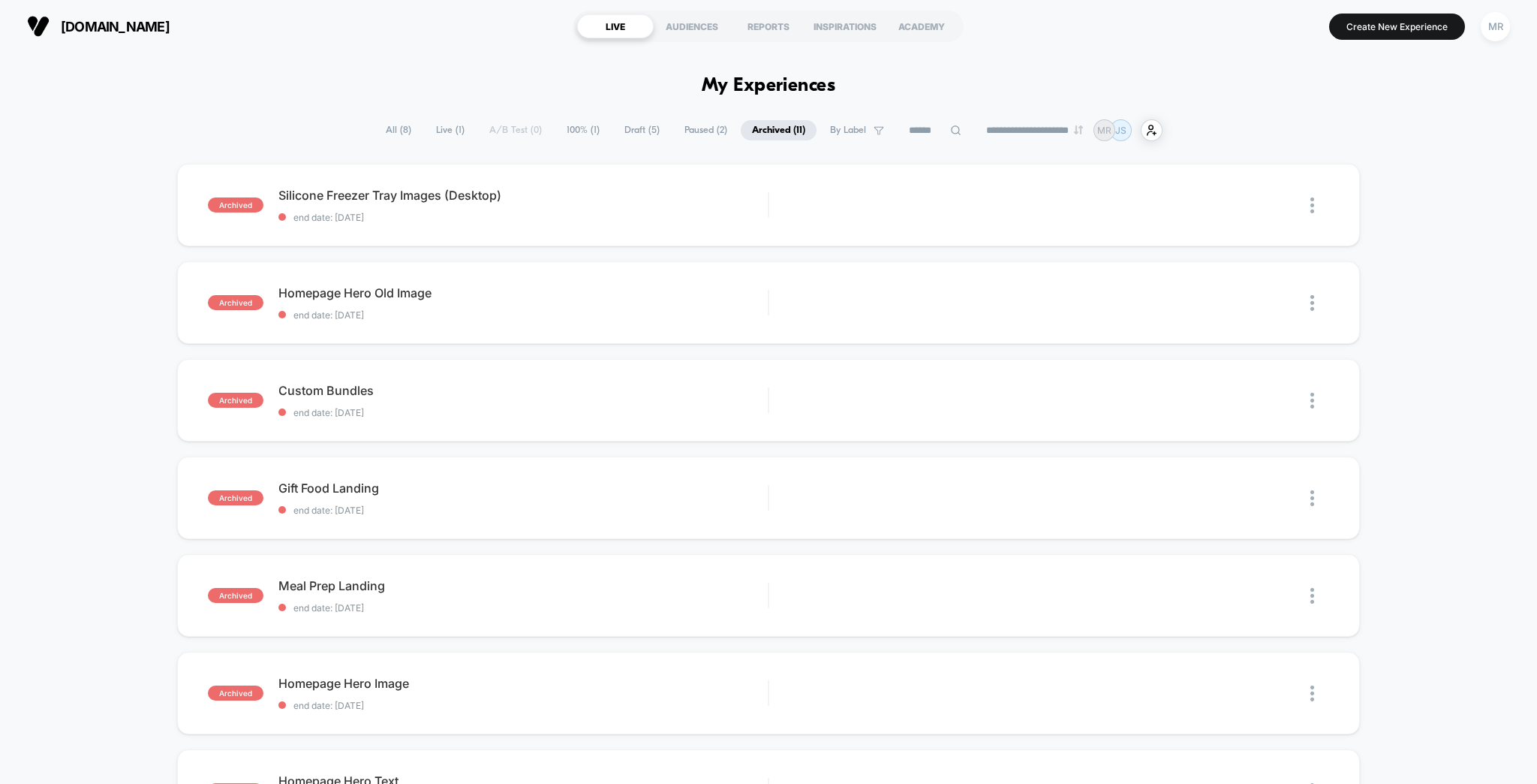
click at [415, 126] on span "All ( 8 )" at bounding box center [398, 130] width 48 height 20
